Goal: Check status: Check status

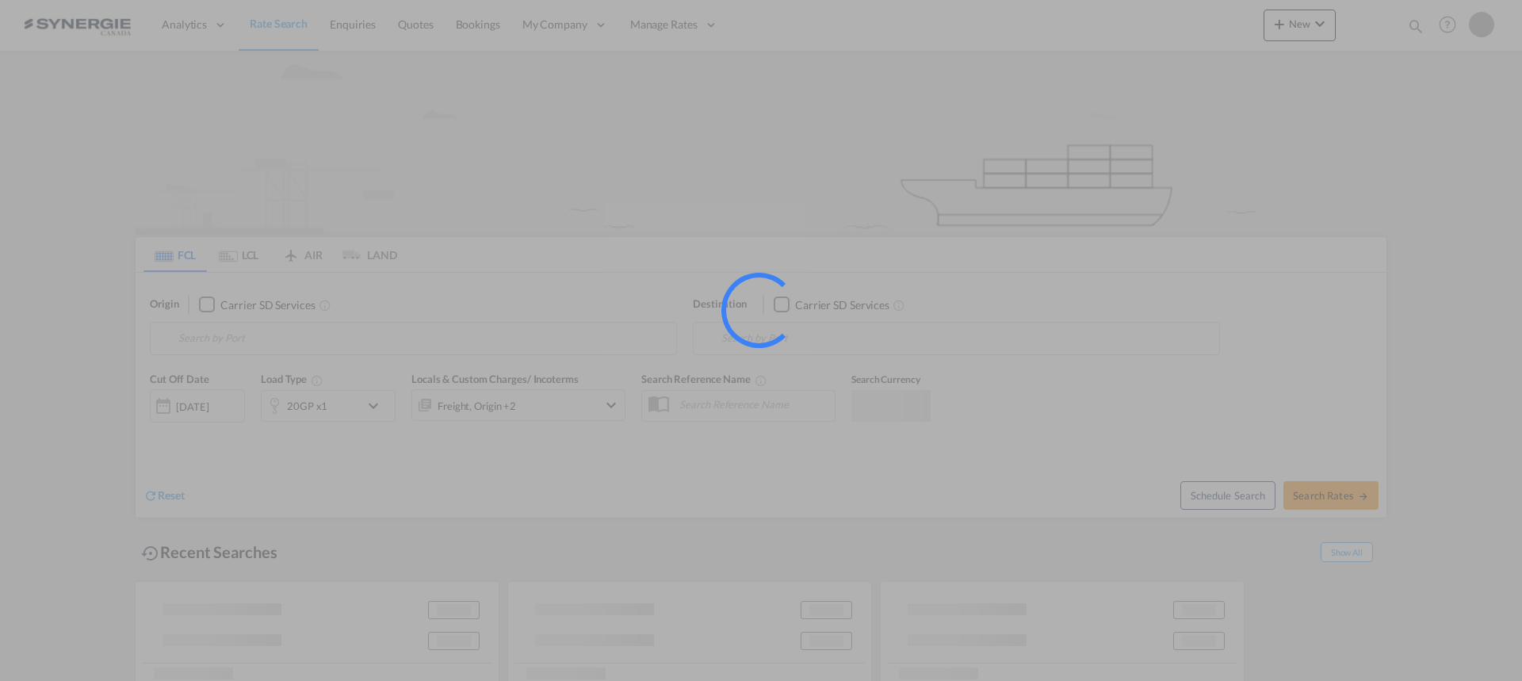
type input "Saskatoon, SK, CASAK"
type input "Navegantes, BRNVT"
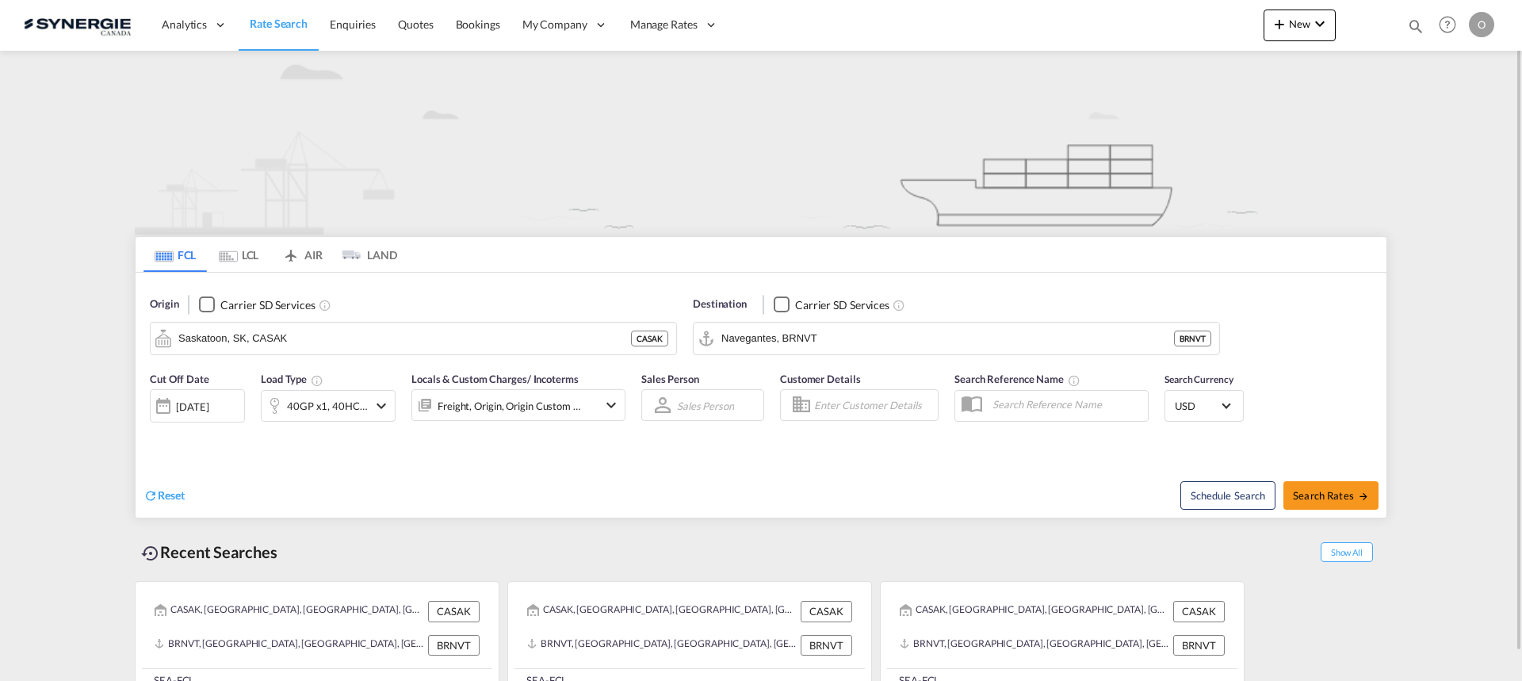
click at [1411, 30] on md-icon "icon-magnify" at bounding box center [1415, 25] width 17 height 17
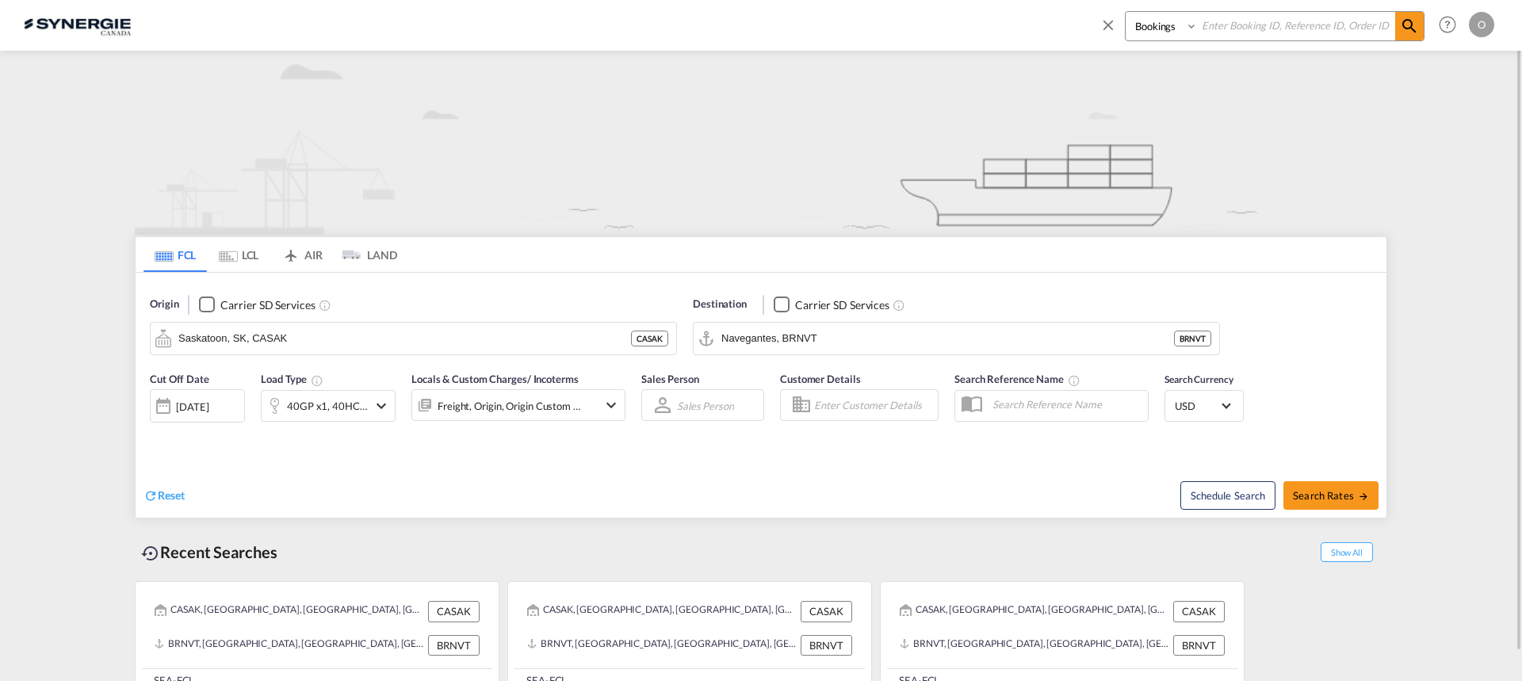
click at [1302, 33] on input at bounding box center [1296, 26] width 197 height 28
paste input "SYC002976"
type input "SYC002976"
click at [1407, 30] on md-icon "icon-magnify" at bounding box center [1409, 26] width 19 height 19
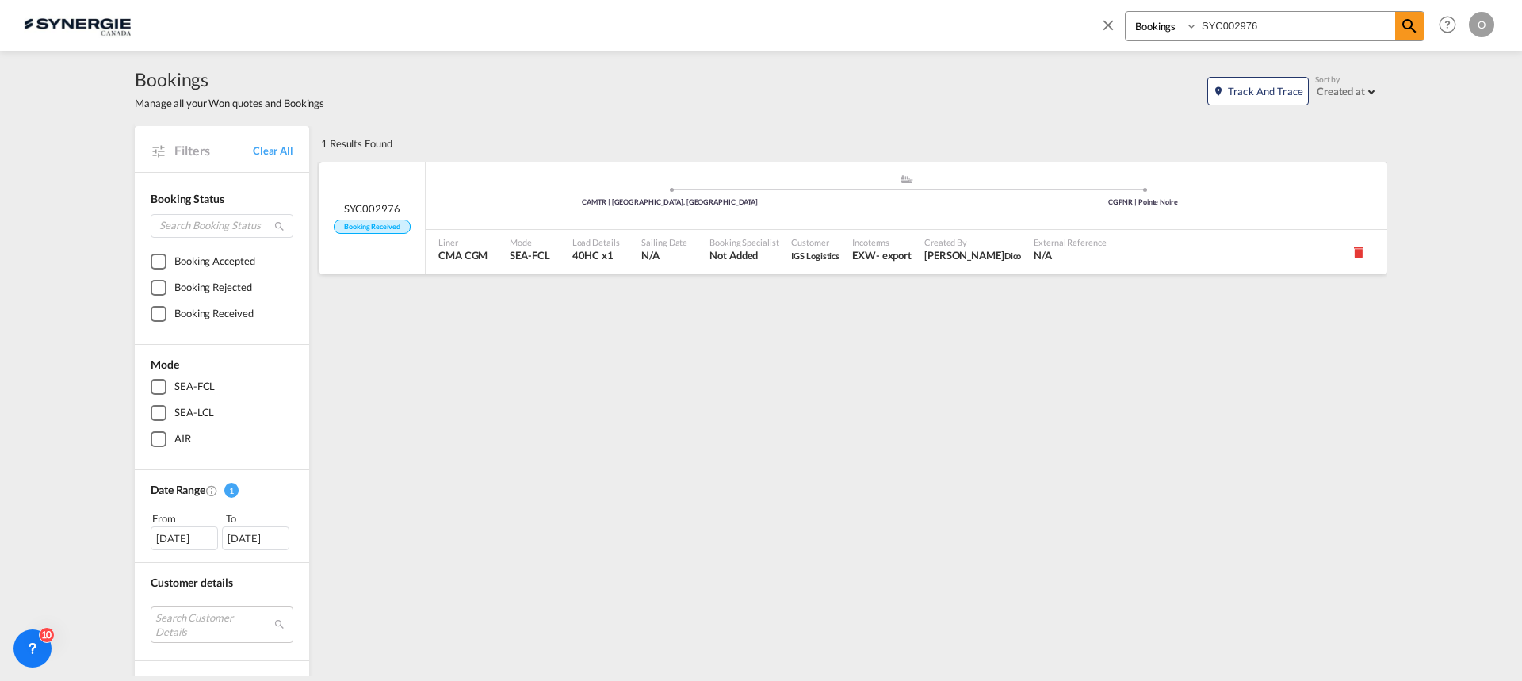
click at [726, 247] on span "Booking Specialist" at bounding box center [744, 242] width 69 height 12
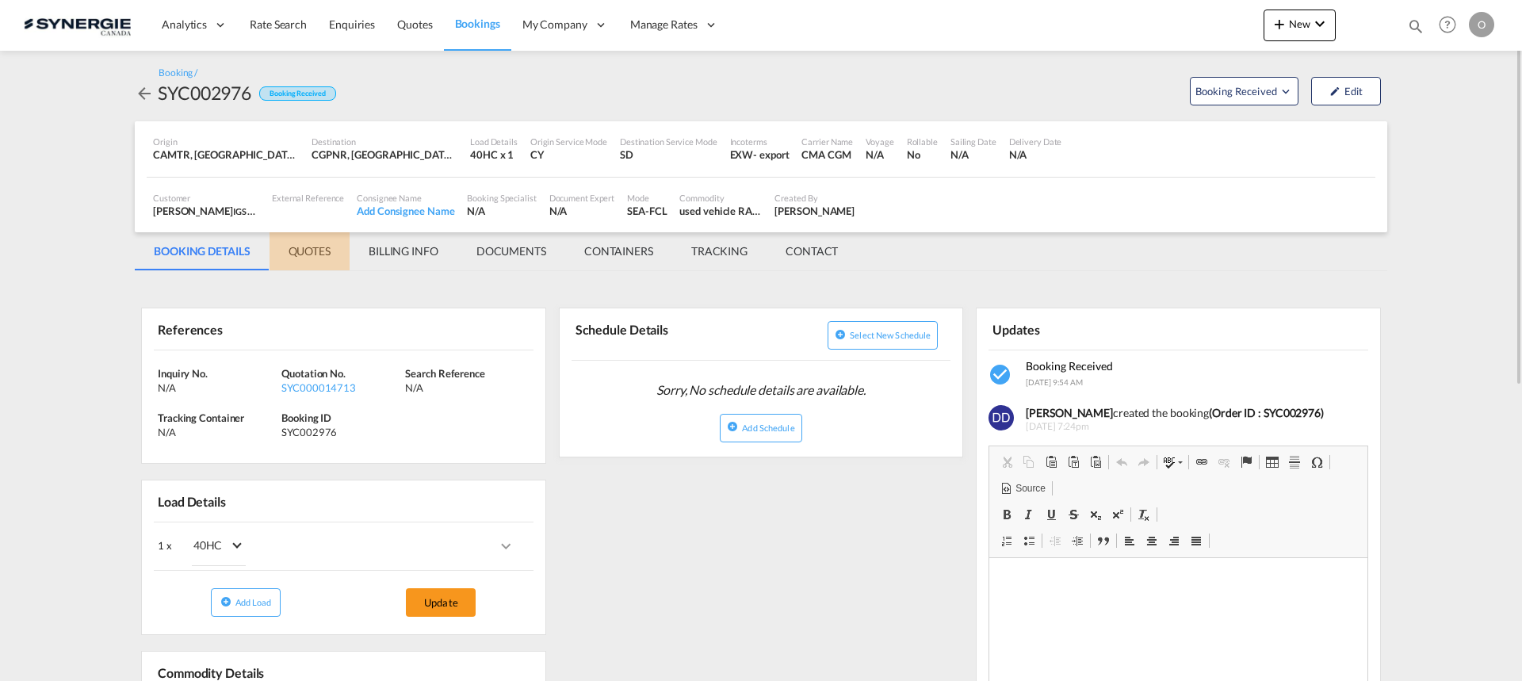
click at [304, 256] on md-tab-item "QUOTES" at bounding box center [310, 251] width 80 height 38
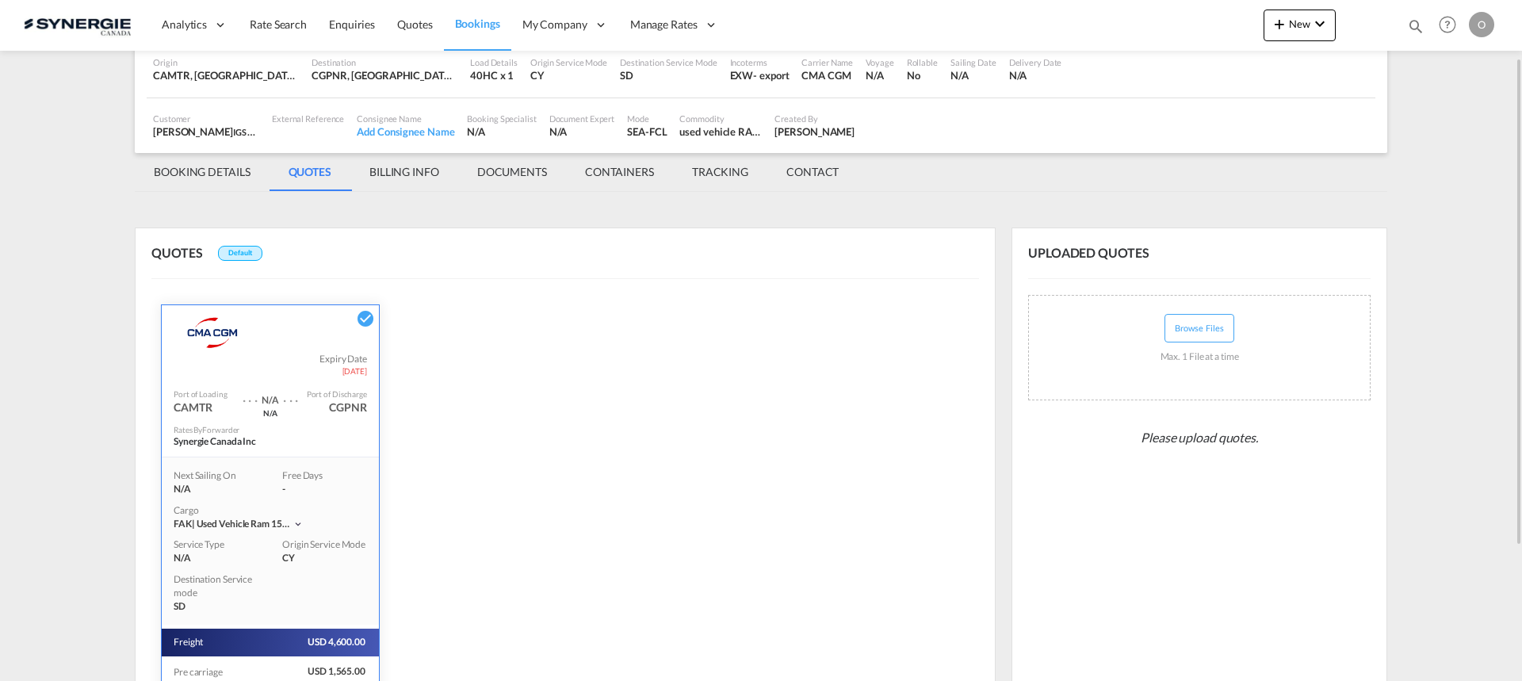
scroll to position [267, 0]
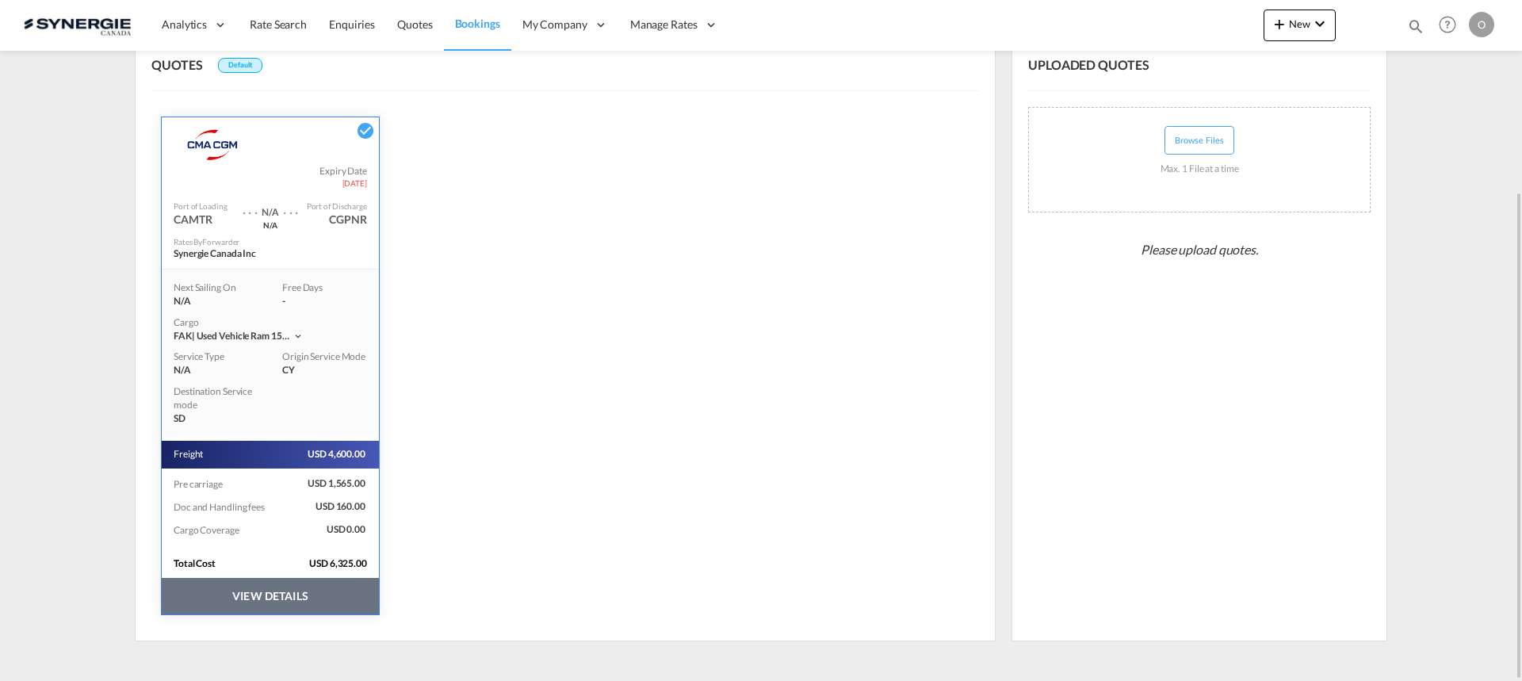
click at [251, 603] on button "VIEW DETAILS" at bounding box center [270, 596] width 217 height 36
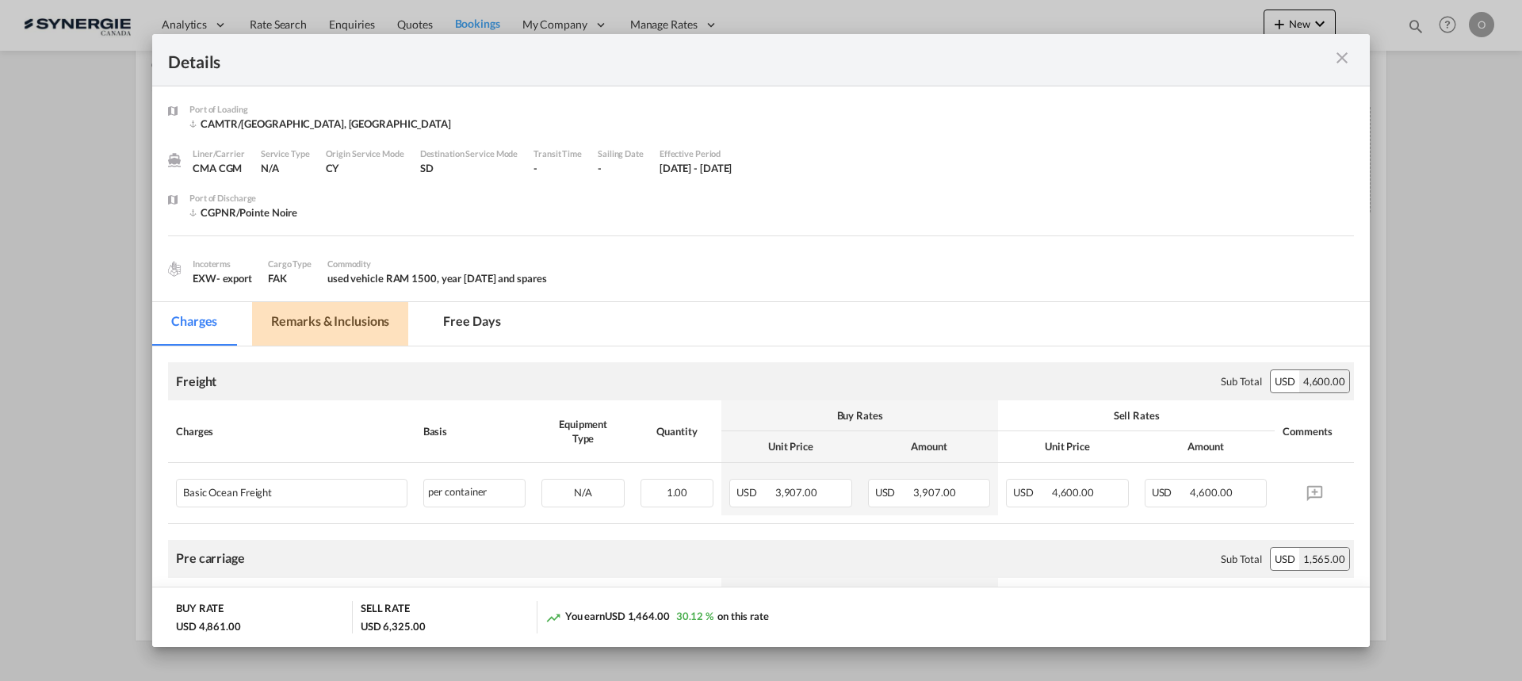
click at [355, 320] on md-tab-item "Remarks & Inclusions" at bounding box center [330, 324] width 156 height 44
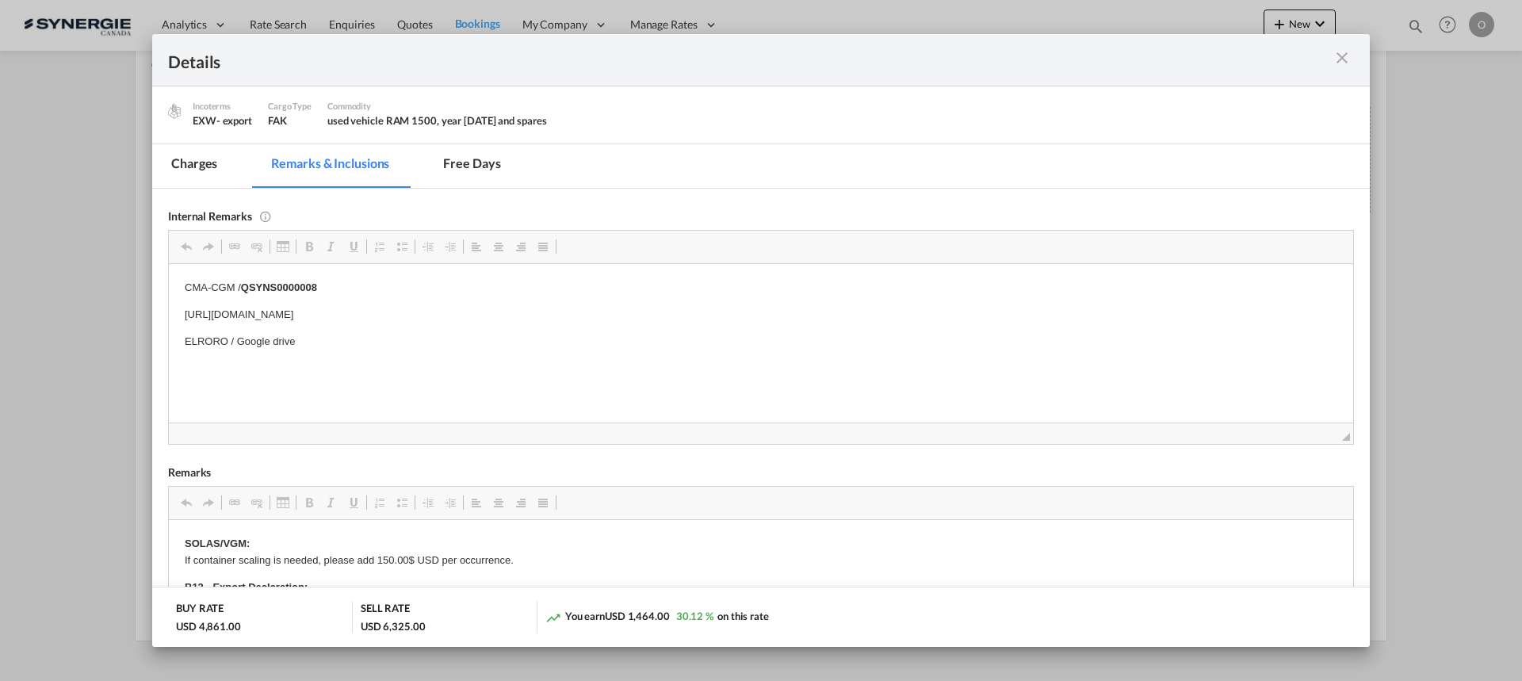
scroll to position [159, 0]
drag, startPoint x: 244, startPoint y: 292, endPoint x: 321, endPoint y: 294, distance: 77.0
drag, startPoint x: 322, startPoint y: 288, endPoint x: 245, endPoint y: 289, distance: 76.9
click at [245, 289] on p "CMA-CGM / QSYNS0000008" at bounding box center [761, 286] width 1153 height 17
drag, startPoint x: 175, startPoint y: 174, endPoint x: 270, endPoint y: 203, distance: 98.6
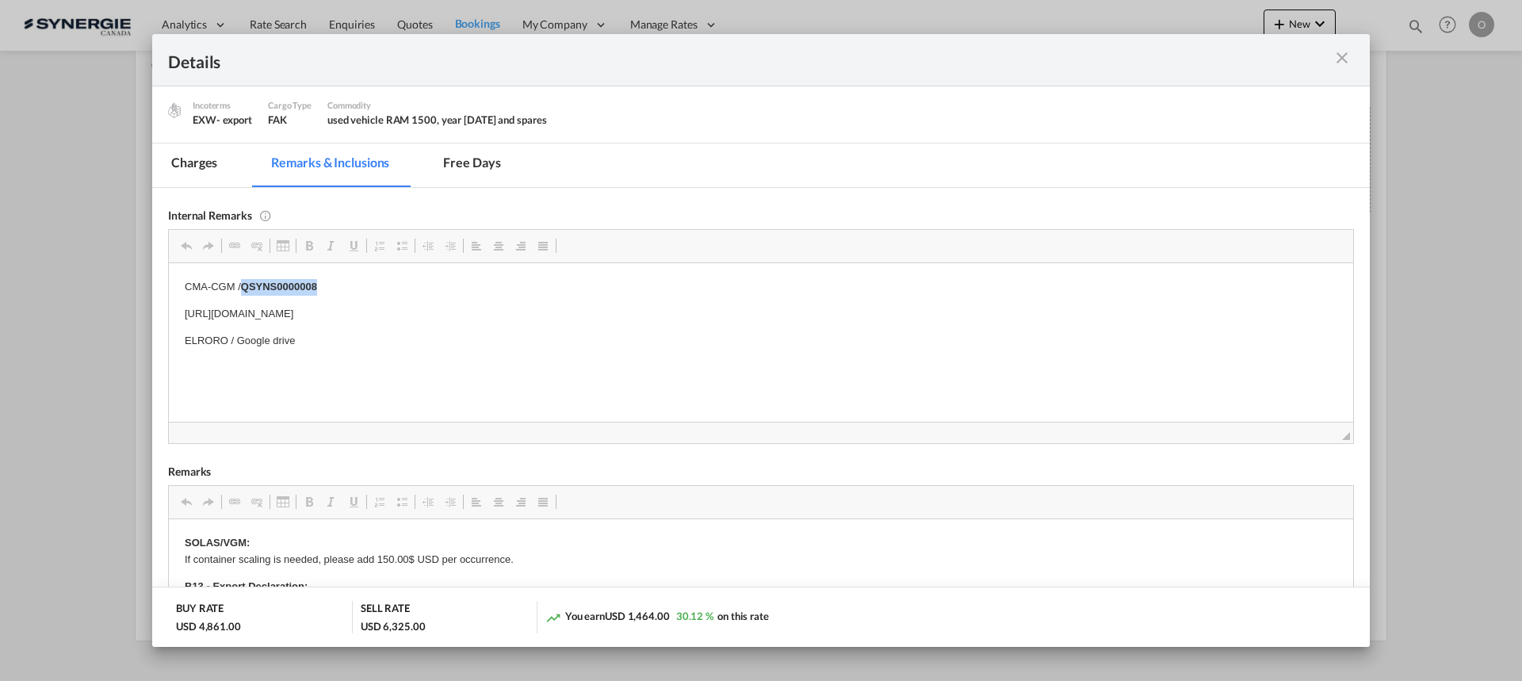
click at [175, 174] on md-tab-item "Charges" at bounding box center [194, 166] width 84 height 44
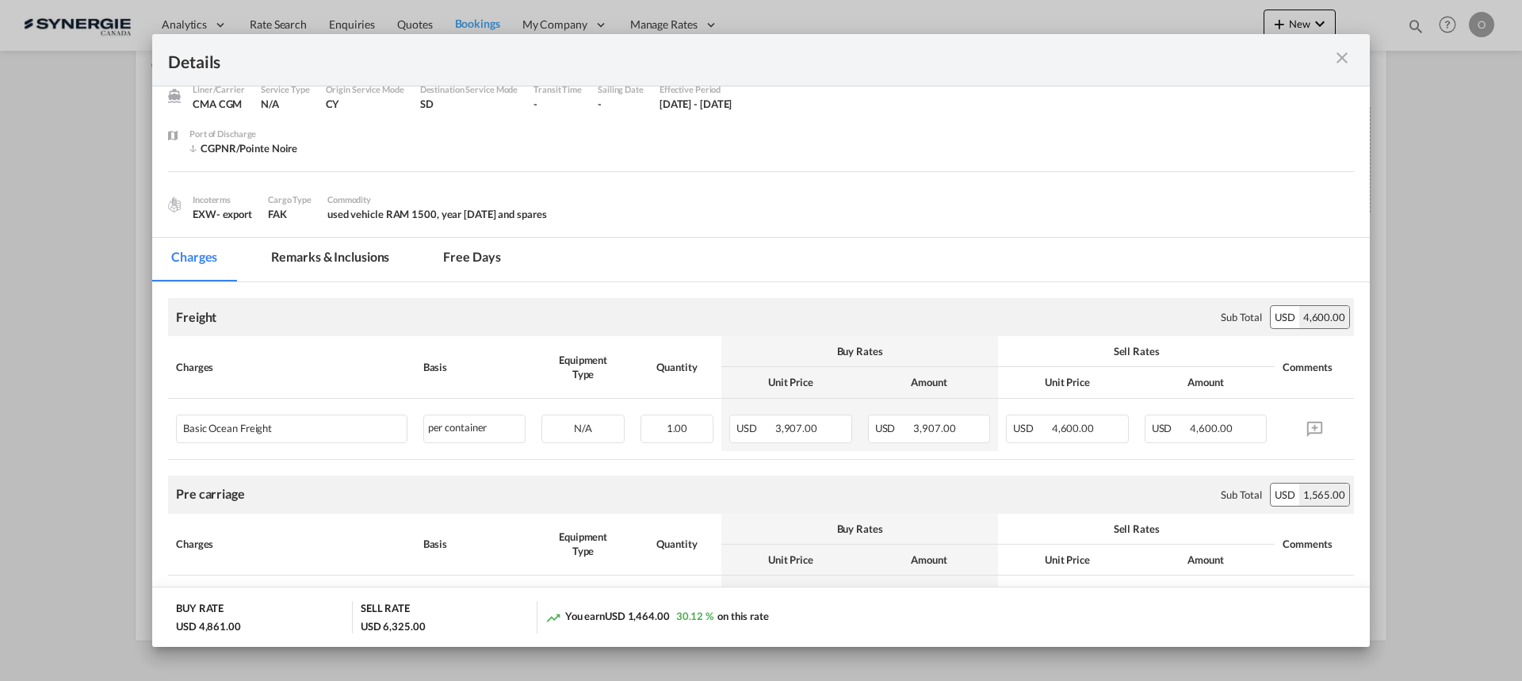
scroll to position [0, 0]
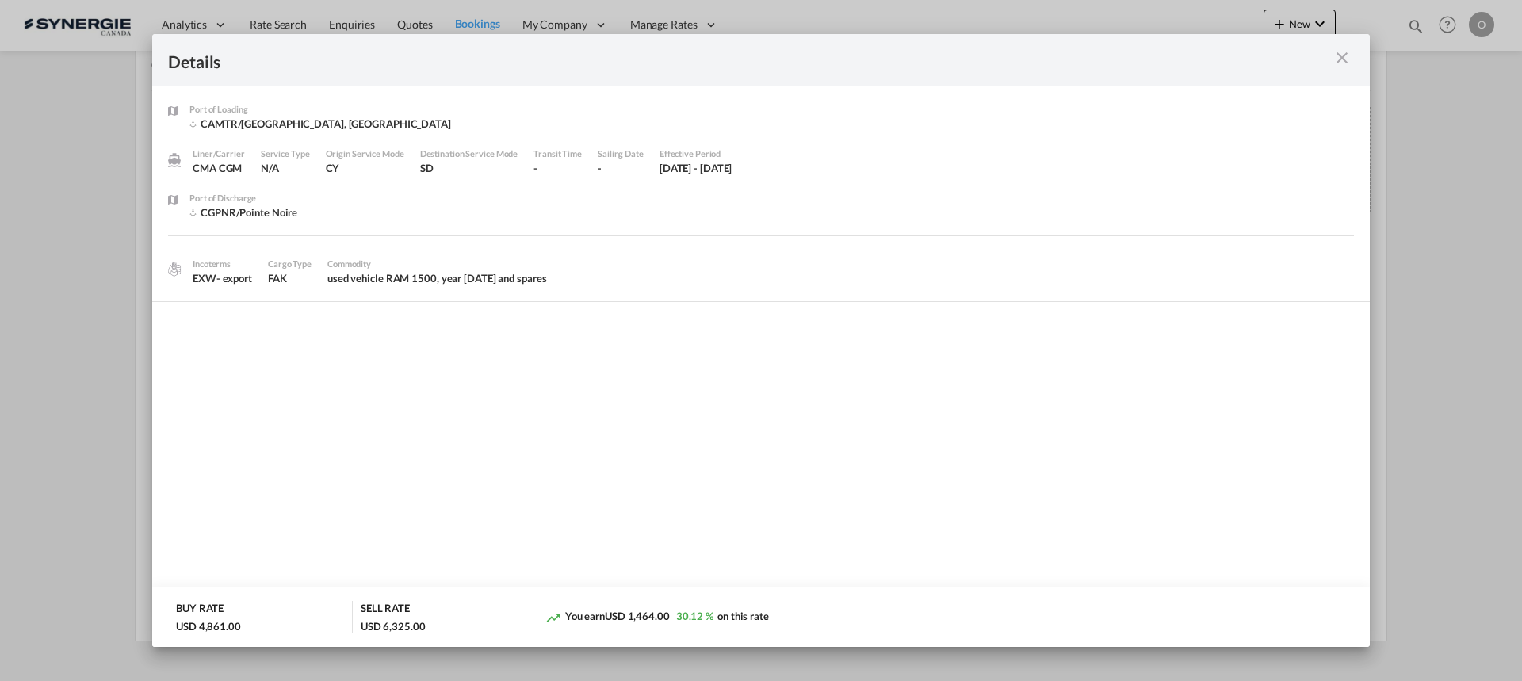
click at [1339, 48] on md-icon "icon-close m-3 fg-AAA8AD cursor" at bounding box center [1342, 57] width 19 height 19
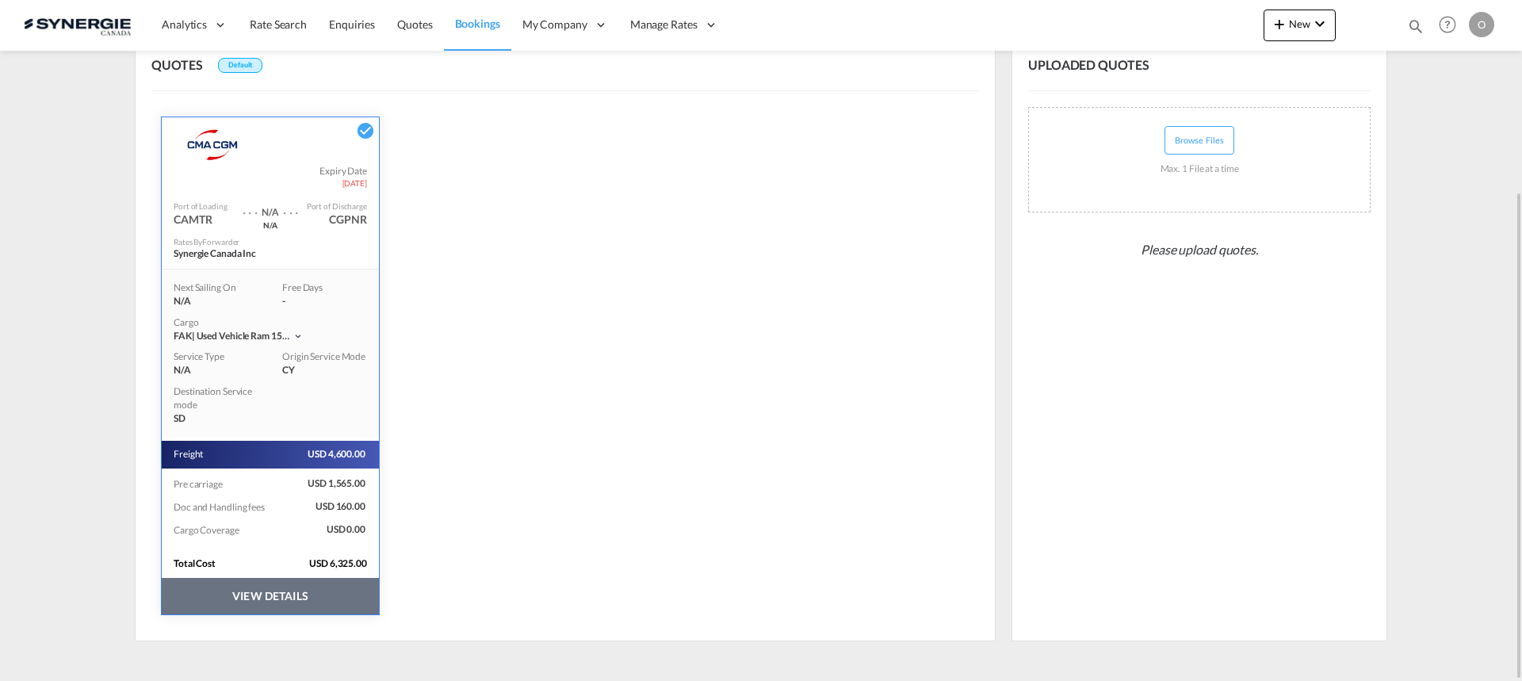
click at [269, 603] on button "VIEW DETAILS" at bounding box center [270, 596] width 217 height 36
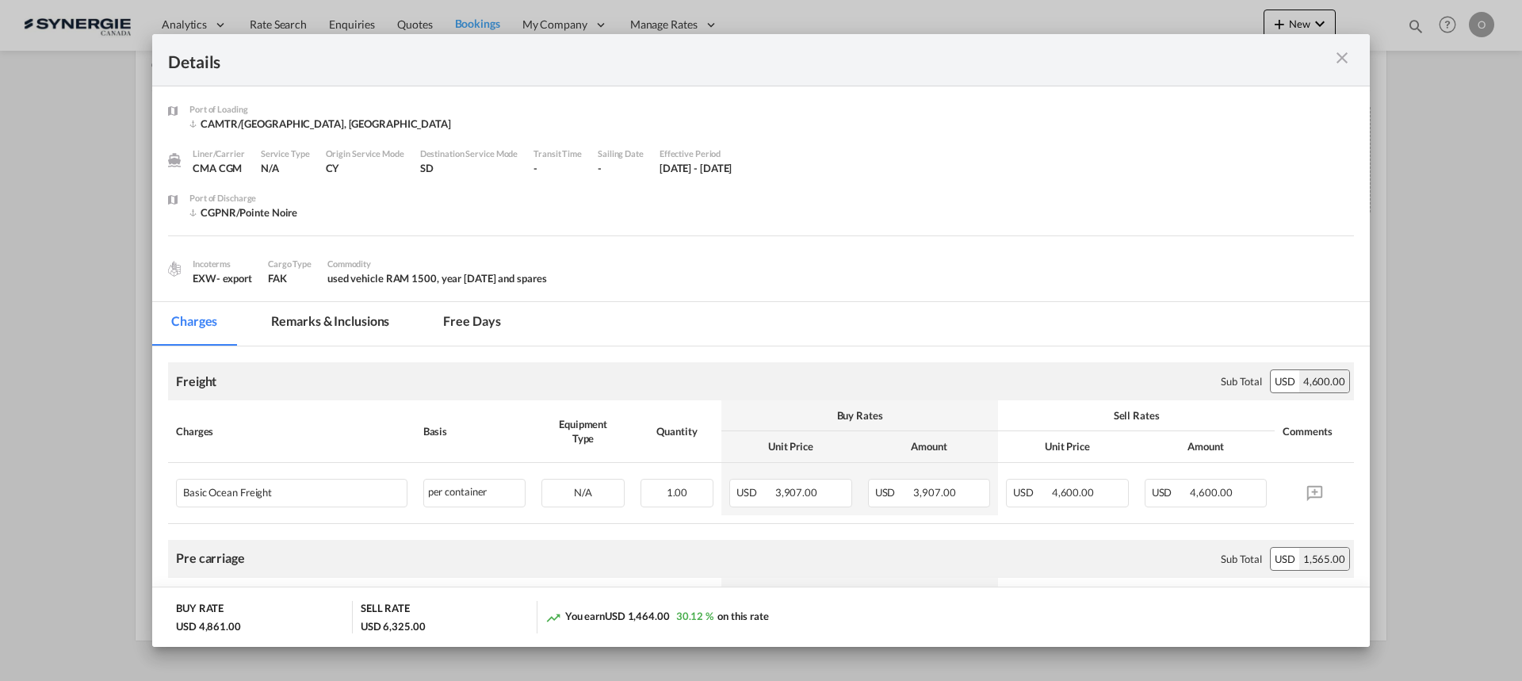
drag, startPoint x: 318, startPoint y: 335, endPoint x: 391, endPoint y: 352, distance: 74.8
click at [318, 335] on md-tab-item "Remarks & Inclusions" at bounding box center [330, 324] width 156 height 44
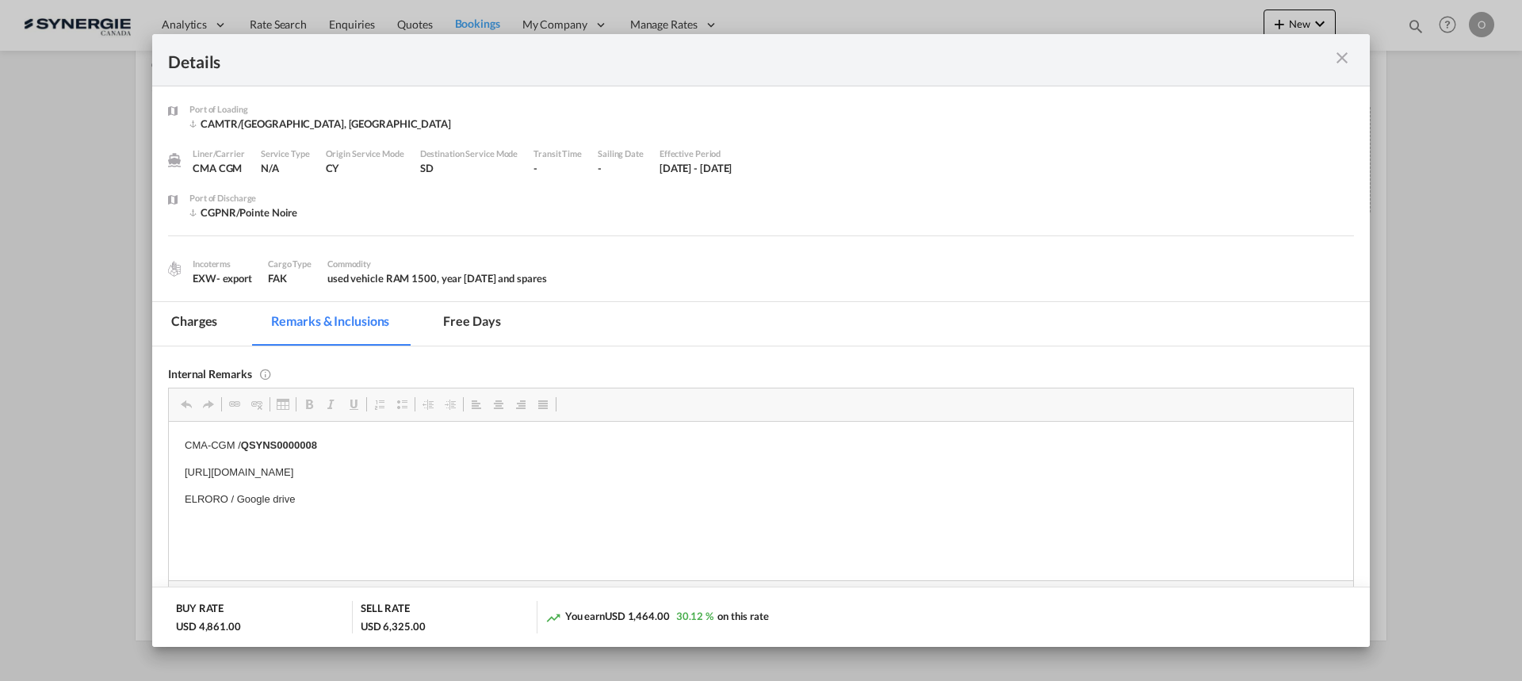
drag, startPoint x: 321, startPoint y: 447, endPoint x: 245, endPoint y: 441, distance: 76.4
drag, startPoint x: 244, startPoint y: 445, endPoint x: 324, endPoint y: 449, distance: 79.4
click at [324, 449] on p "CMA-CGM / QSYNS0000008" at bounding box center [761, 445] width 1153 height 17
copy strong "QSYNS0000008"
click at [210, 320] on md-tab-item "Charges" at bounding box center [194, 324] width 84 height 44
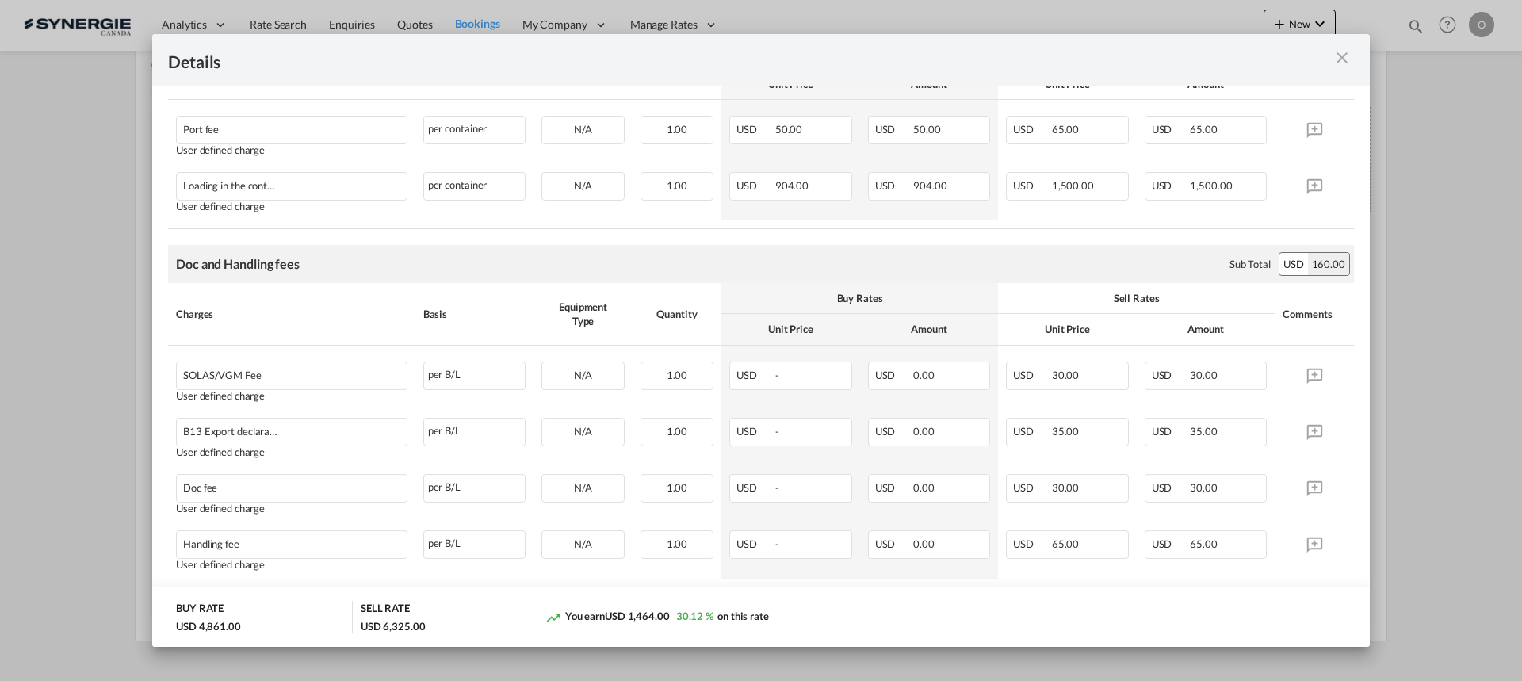
scroll to position [144, 0]
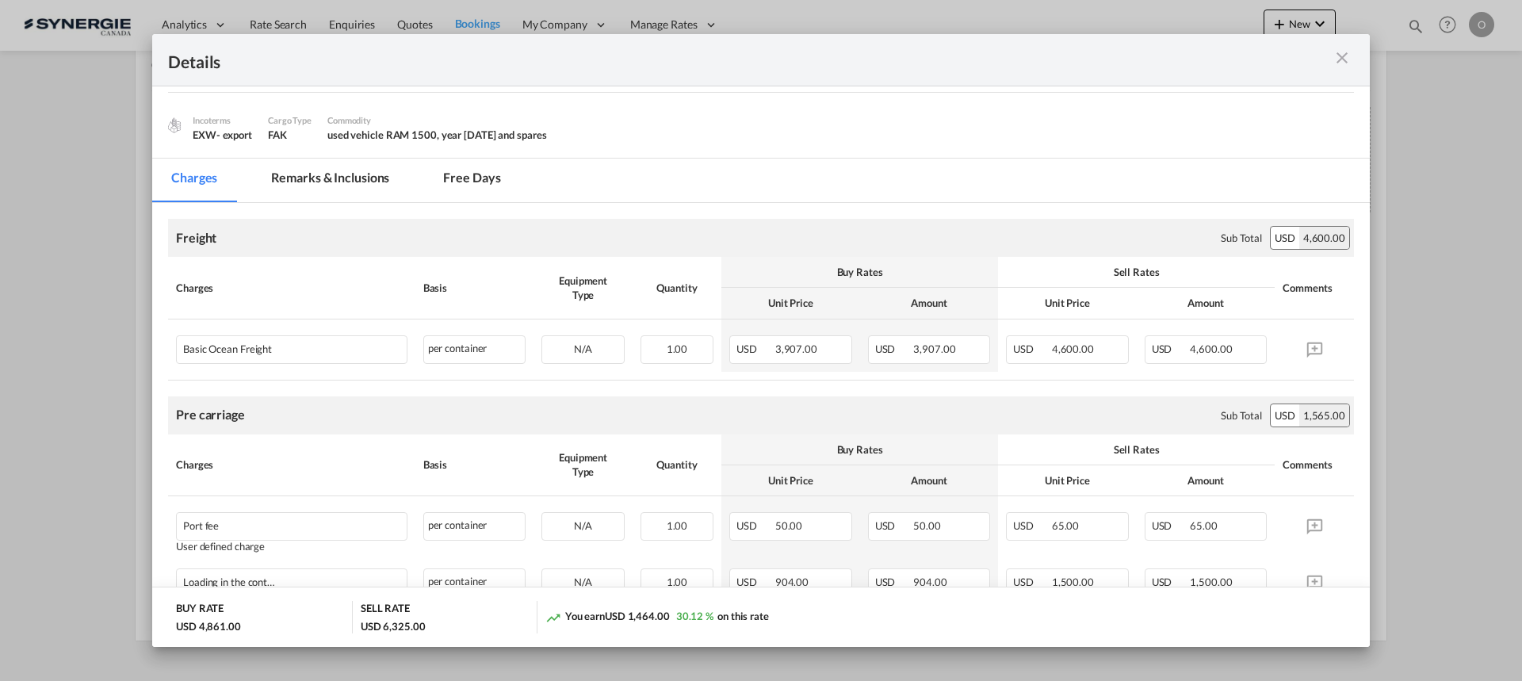
click at [336, 164] on md-tab-item "Remarks & Inclusions" at bounding box center [330, 181] width 156 height 44
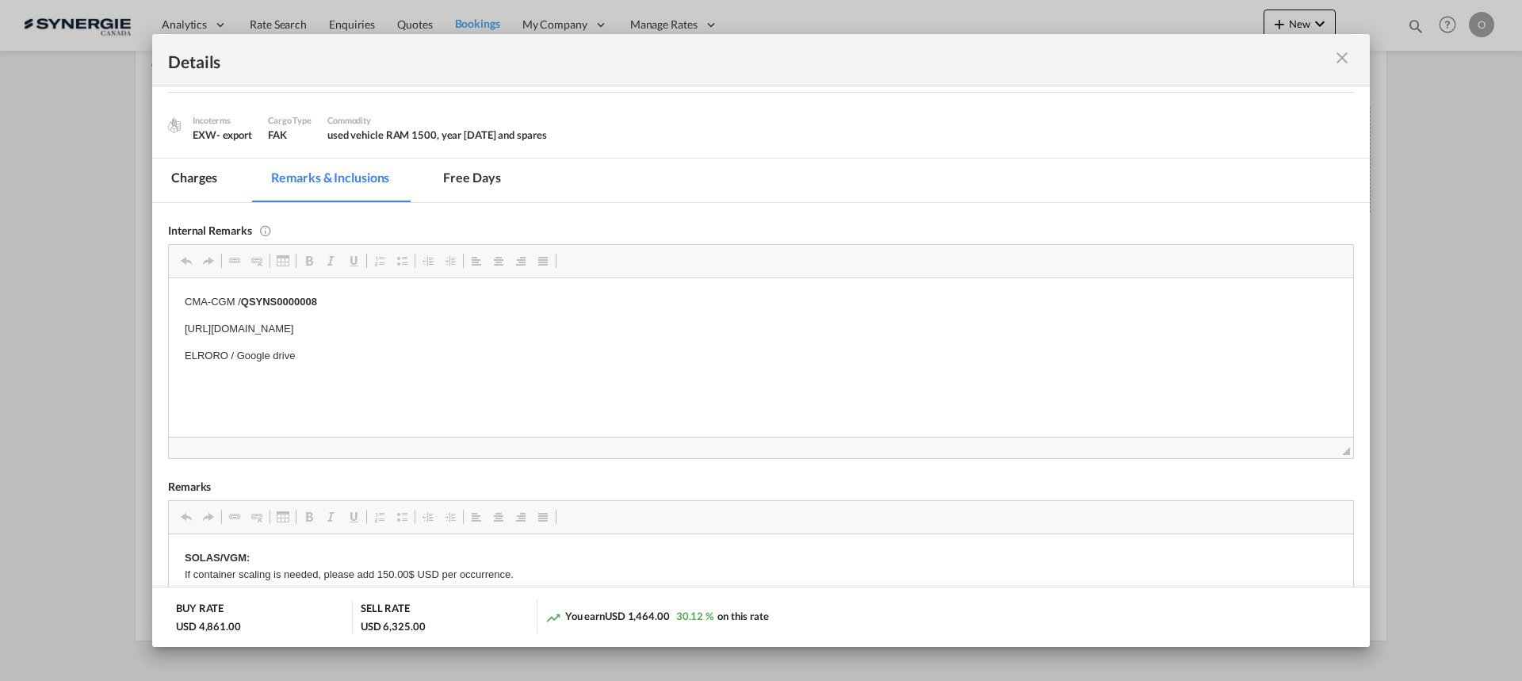
click at [186, 186] on md-tab-item "Charges" at bounding box center [194, 181] width 84 height 44
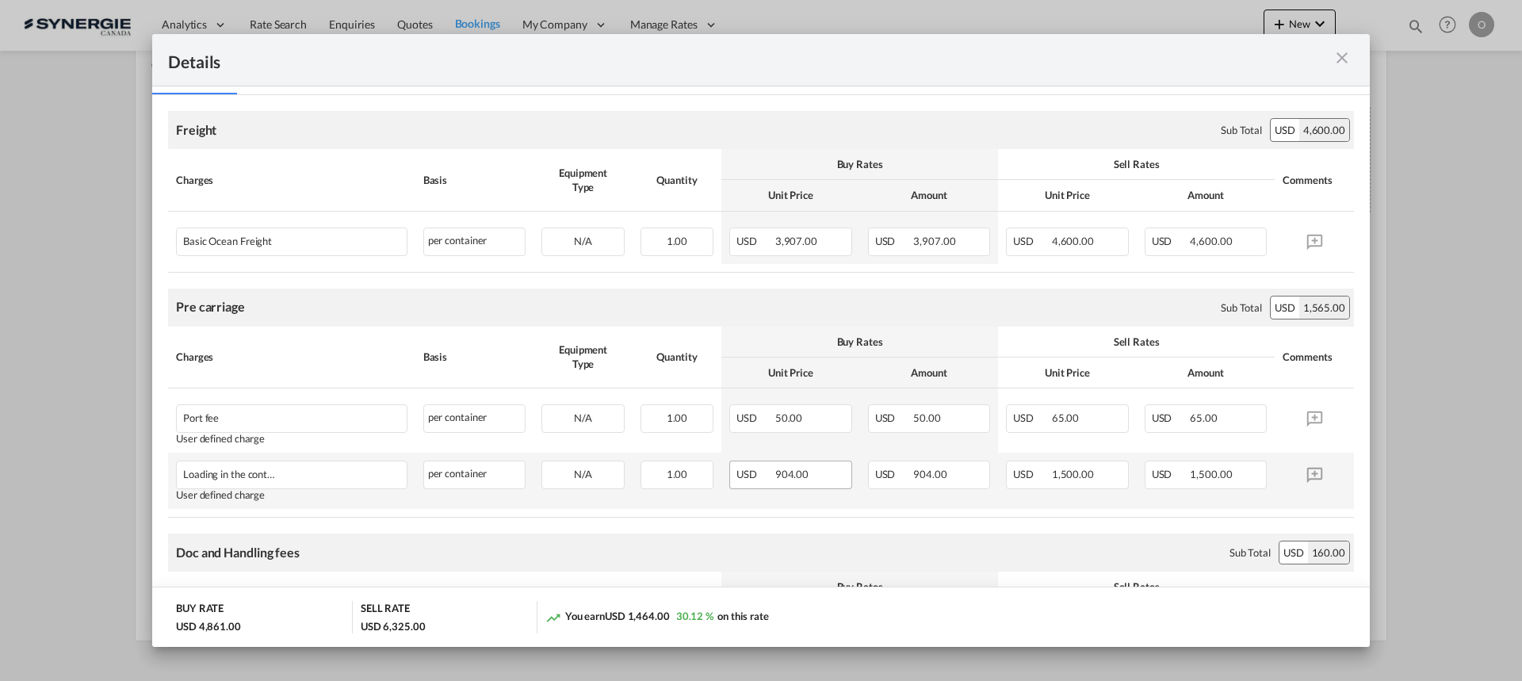
scroll to position [302, 0]
